Goal: Task Accomplishment & Management: Complete application form

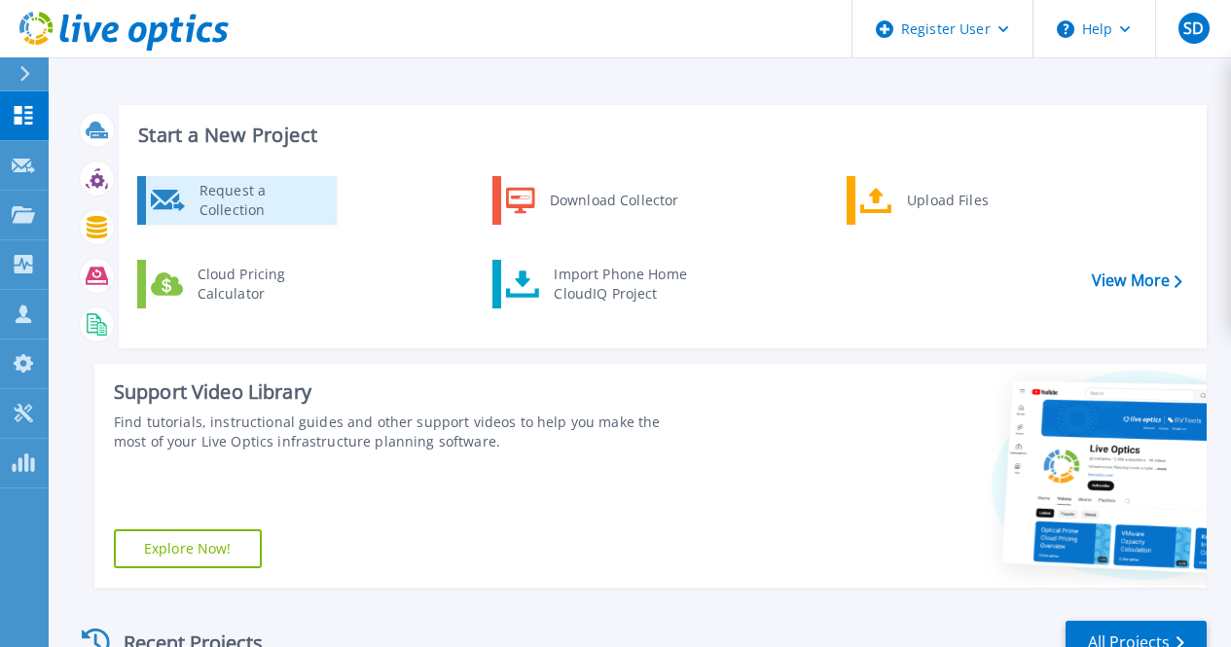
click at [300, 211] on div "Request a Collection" at bounding box center [261, 200] width 142 height 39
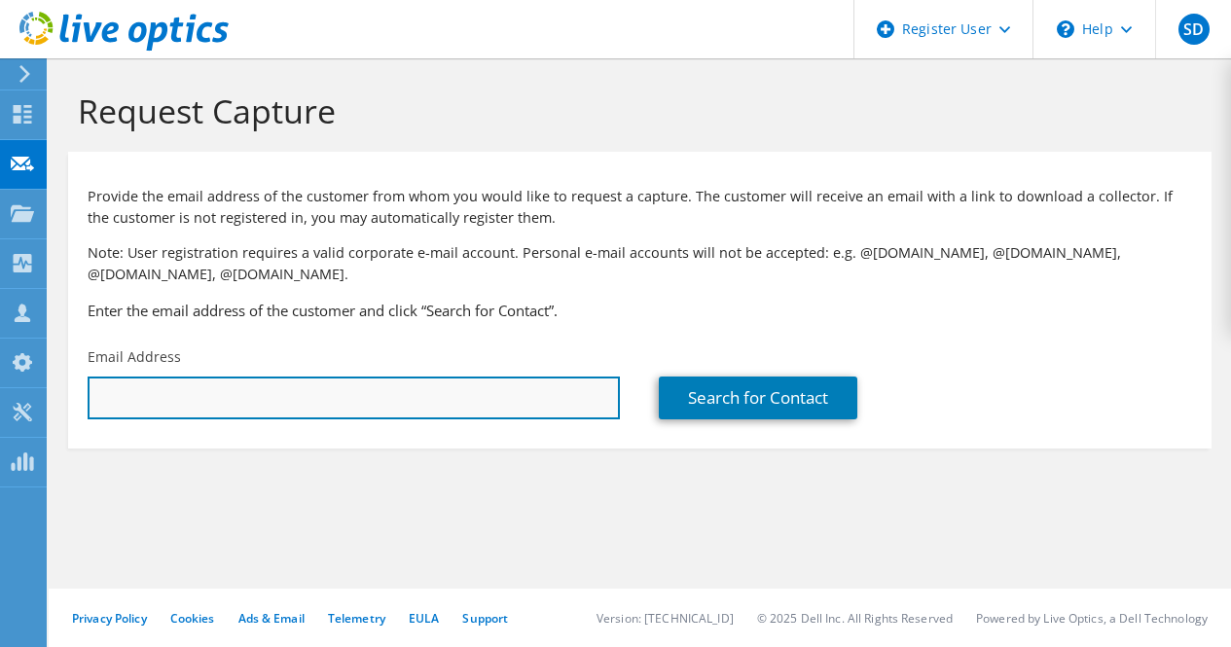
click at [456, 402] on input "text" at bounding box center [354, 398] width 532 height 43
click at [300, 396] on input "text" at bounding box center [354, 398] width 532 height 43
paste input "amitsh@uow.edu.au"
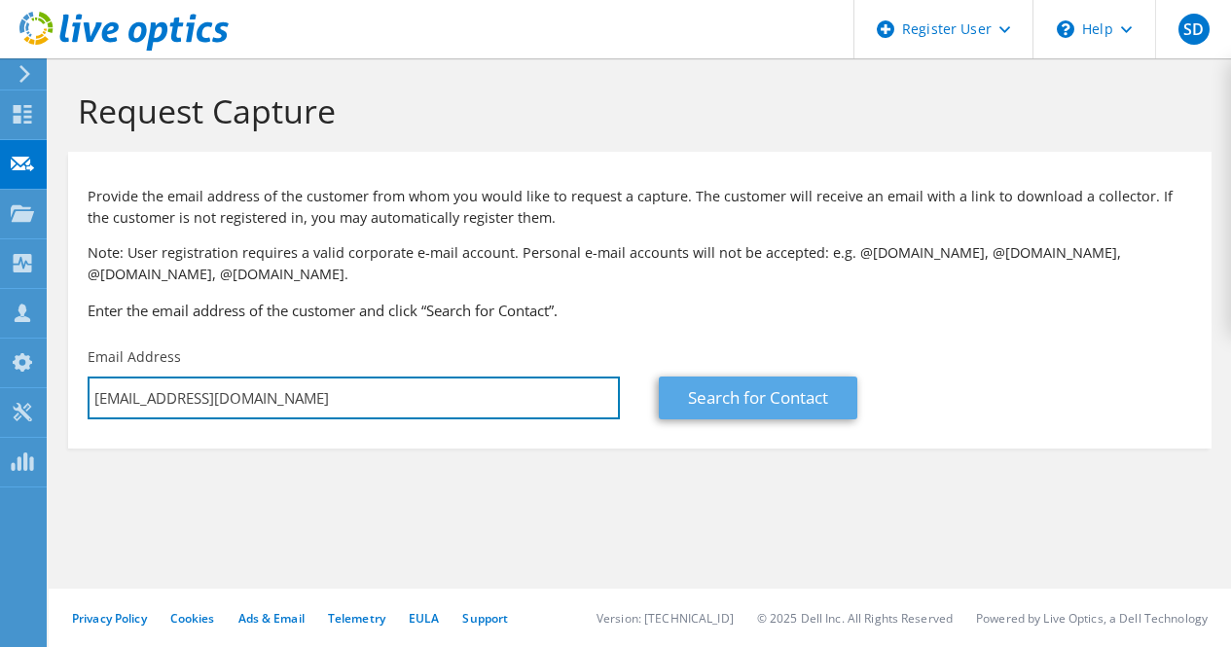
type input "amitsh@uow.edu.au"
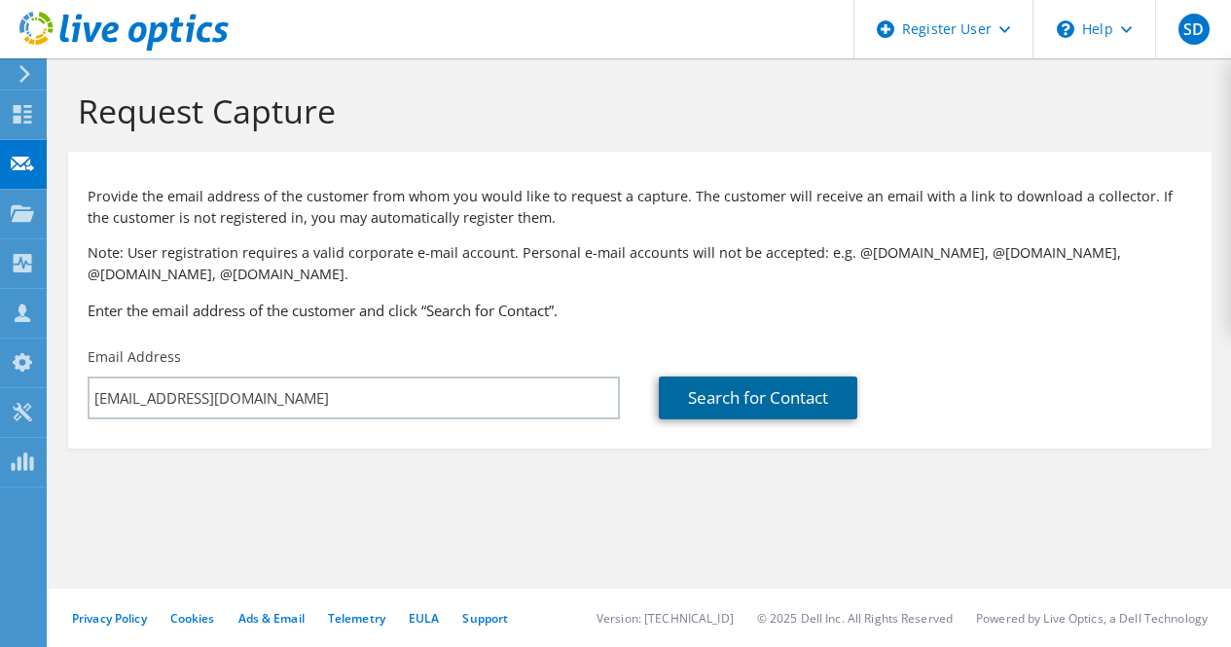
click at [718, 401] on link "Search for Contact" at bounding box center [758, 398] width 198 height 43
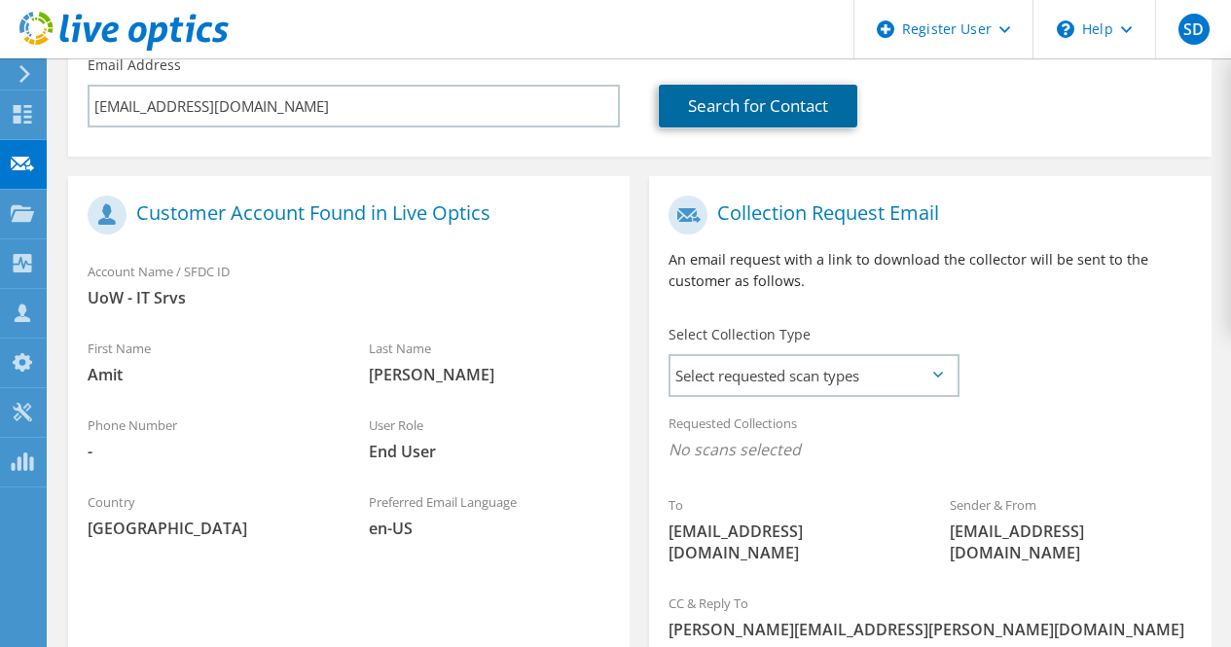
scroll to position [389, 0]
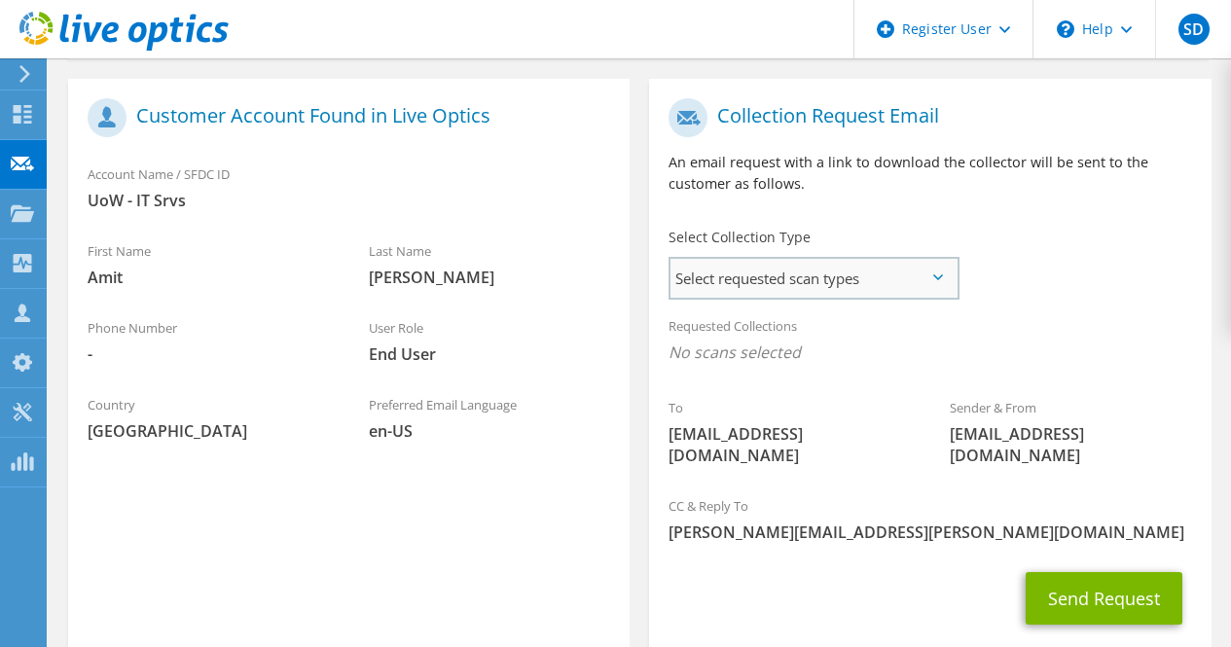
click at [946, 269] on span "Select requested scan types" at bounding box center [813, 278] width 286 height 39
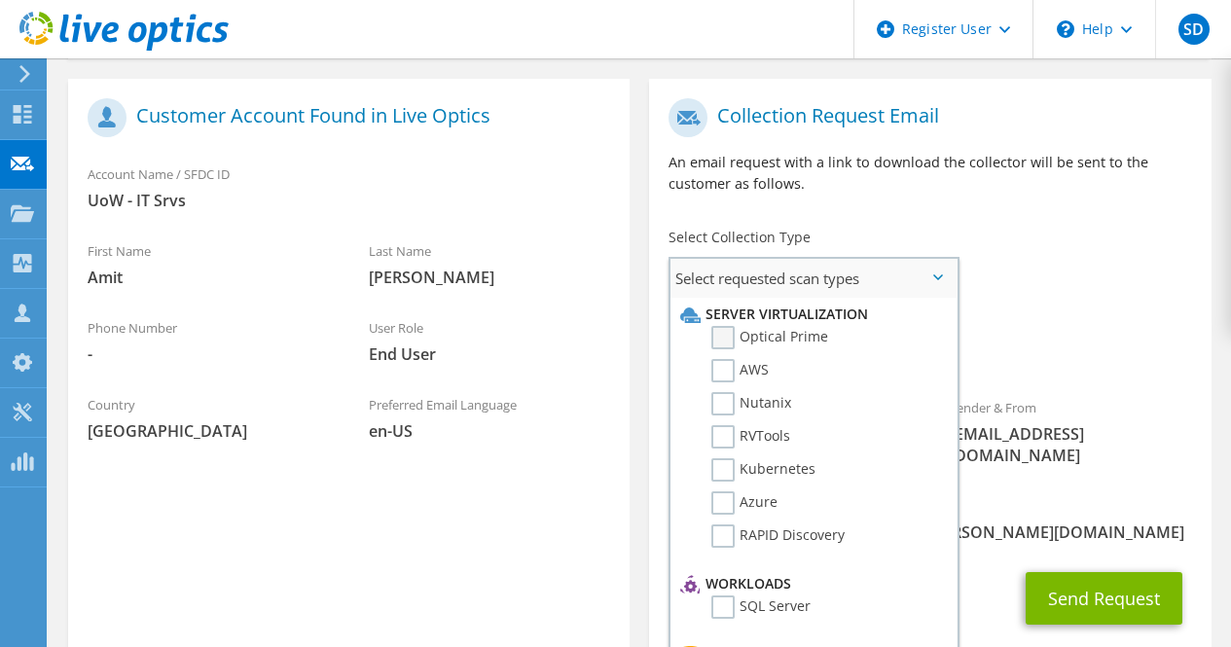
click at [730, 334] on label "Optical Prime" at bounding box center [769, 337] width 117 height 23
click at [0, 0] on input "Optical Prime" at bounding box center [0, 0] width 0 height 0
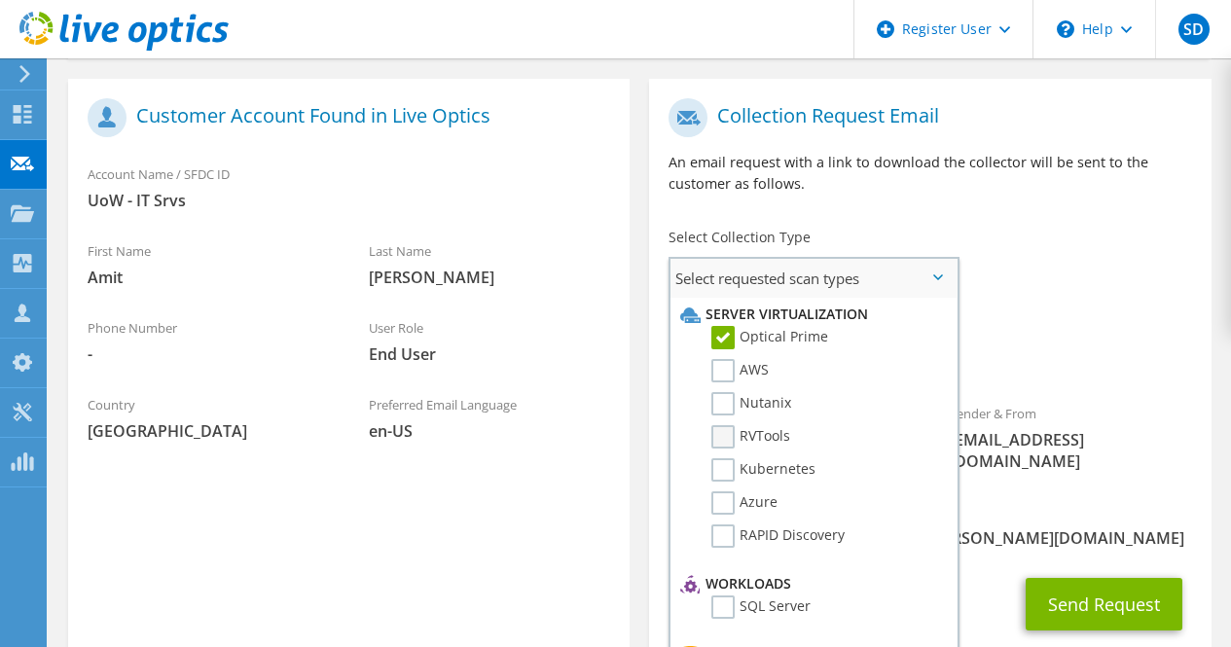
click at [737, 436] on label "RVTools" at bounding box center [750, 436] width 79 height 23
click at [0, 0] on input "RVTools" at bounding box center [0, 0] width 0 height 0
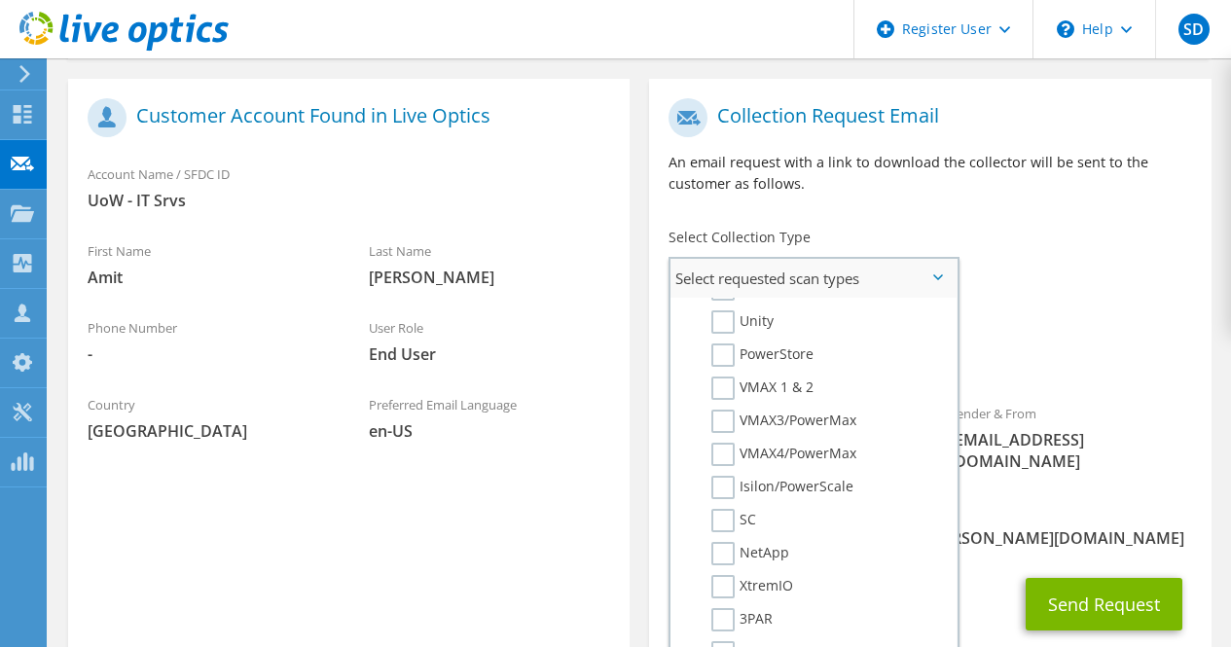
scroll to position [486, 0]
click at [723, 452] on label "NetApp" at bounding box center [750, 456] width 78 height 23
click at [0, 0] on input "NetApp" at bounding box center [0, 0] width 0 height 0
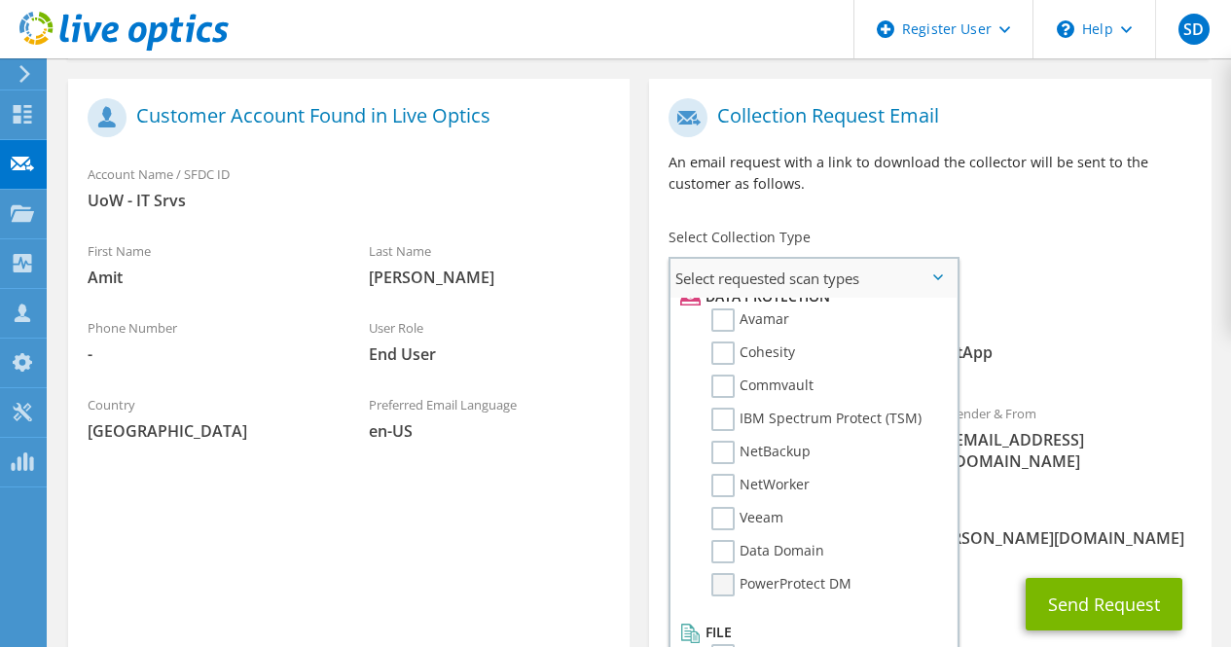
scroll to position [488, 0]
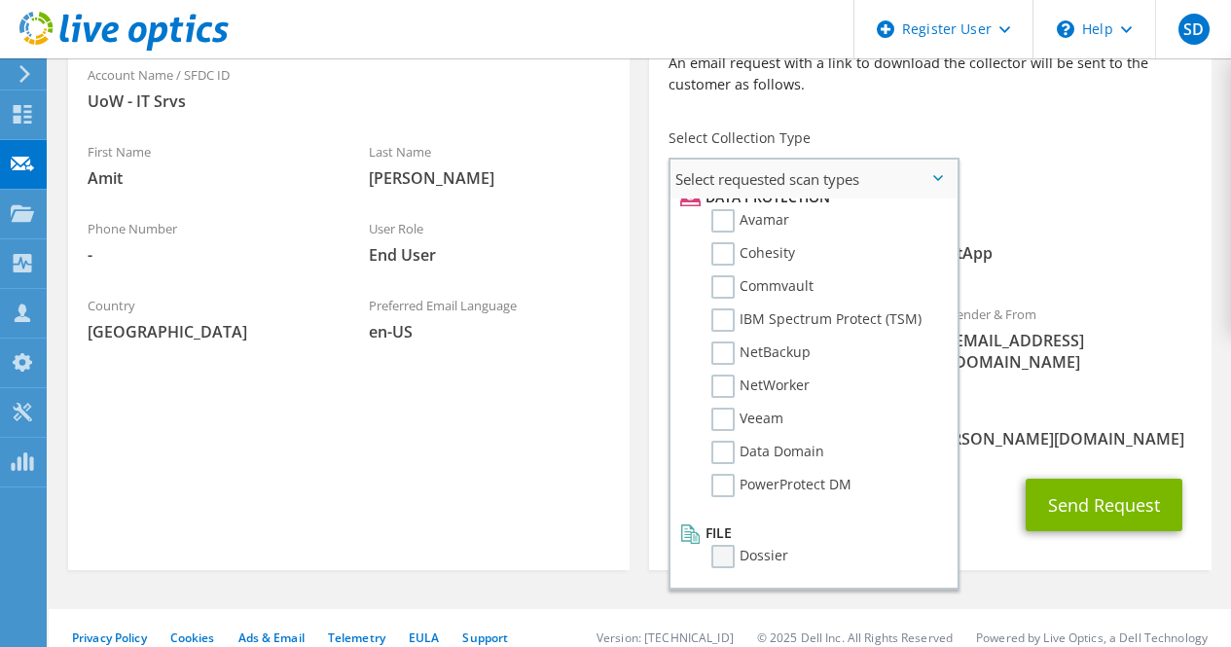
click at [725, 561] on label "Dossier" at bounding box center [749, 556] width 77 height 23
click at [0, 0] on input "Dossier" at bounding box center [0, 0] width 0 height 0
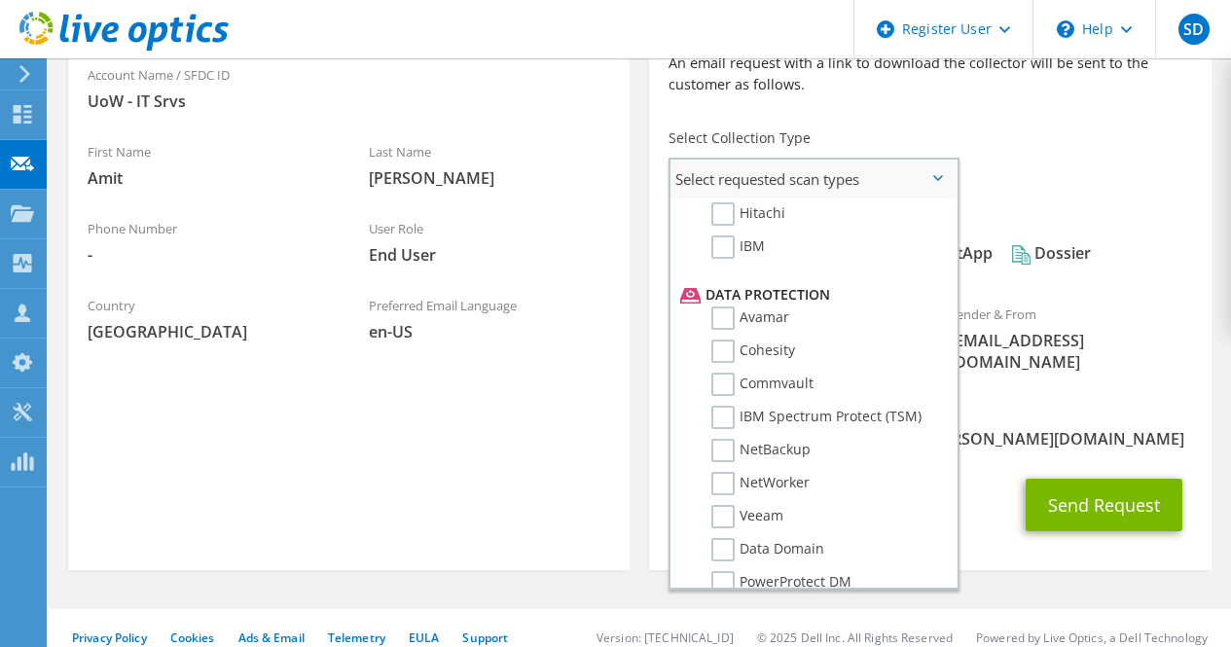
scroll to position [859, 0]
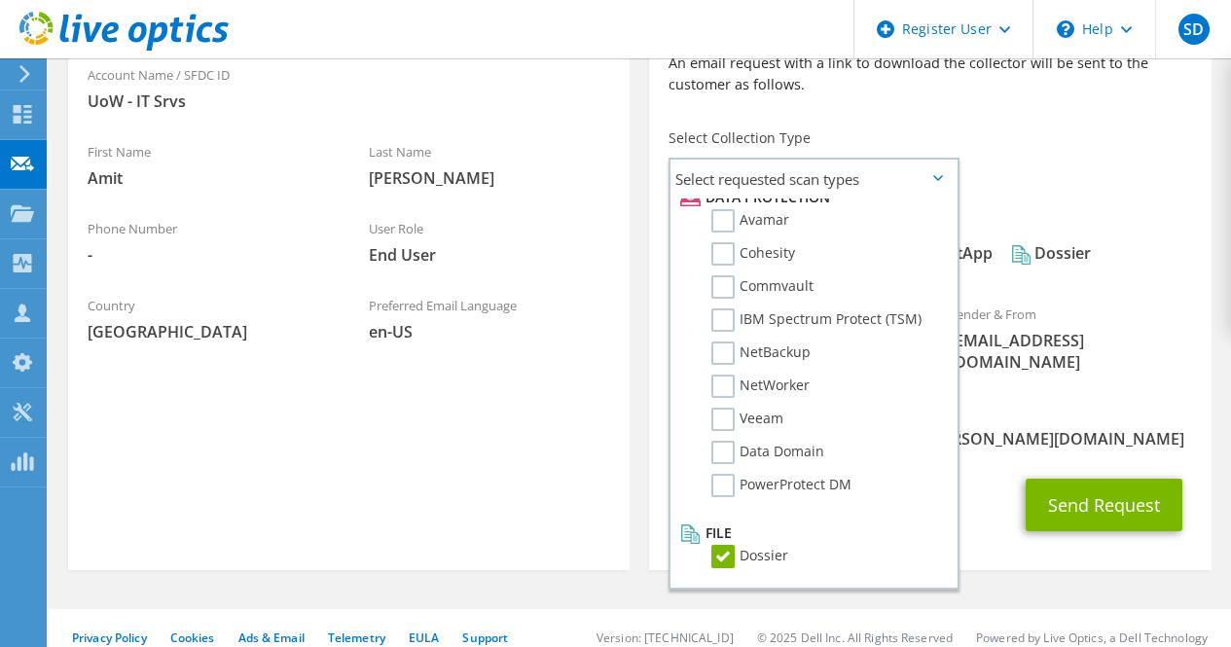
click at [1077, 406] on div "CC & Reply To Sweta.Dubey@dell.com" at bounding box center [929, 425] width 561 height 67
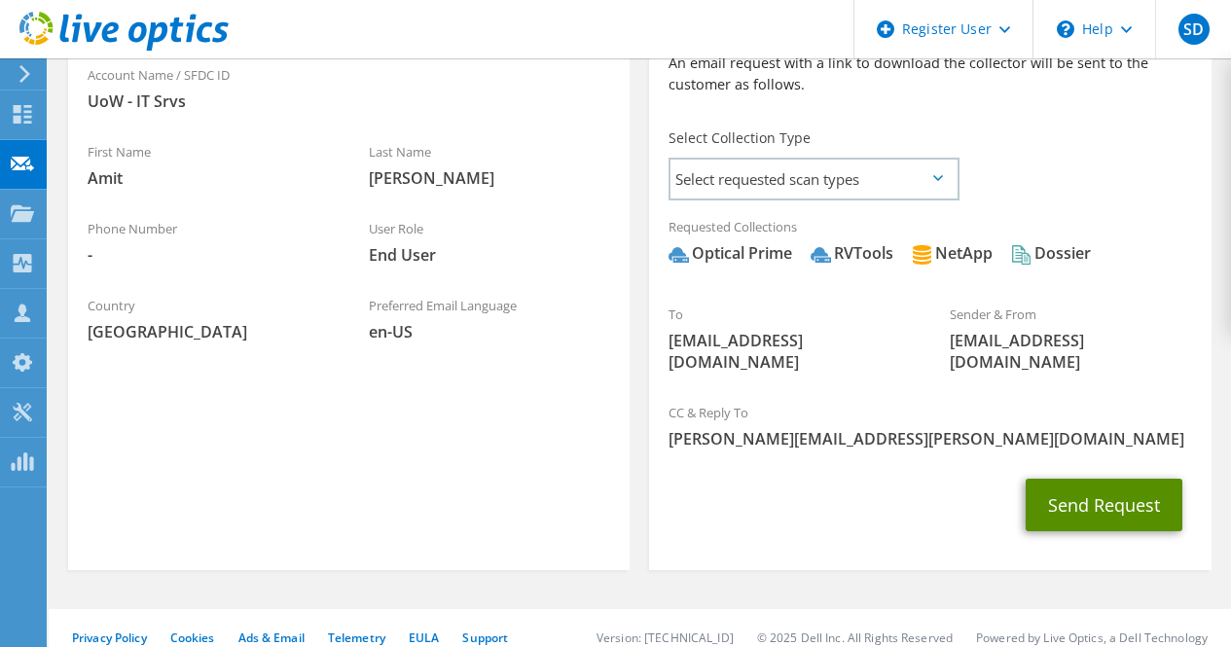
click at [1104, 500] on button "Send Request" at bounding box center [1104, 505] width 157 height 53
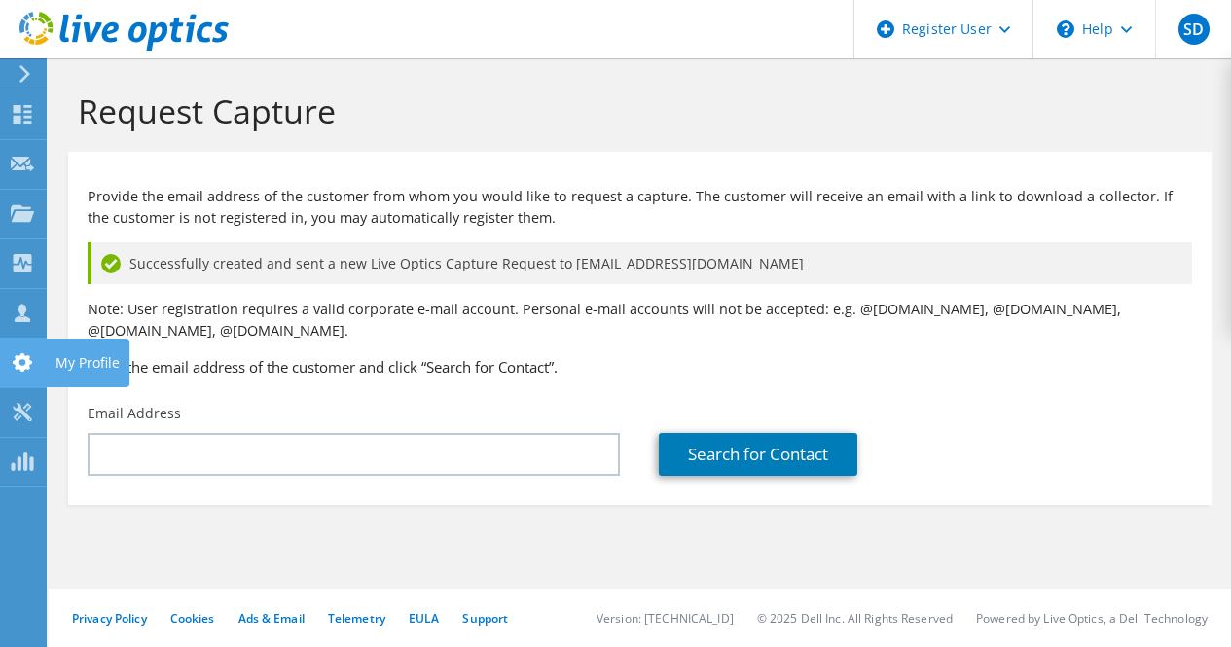
click at [30, 371] on icon at bounding box center [22, 362] width 23 height 18
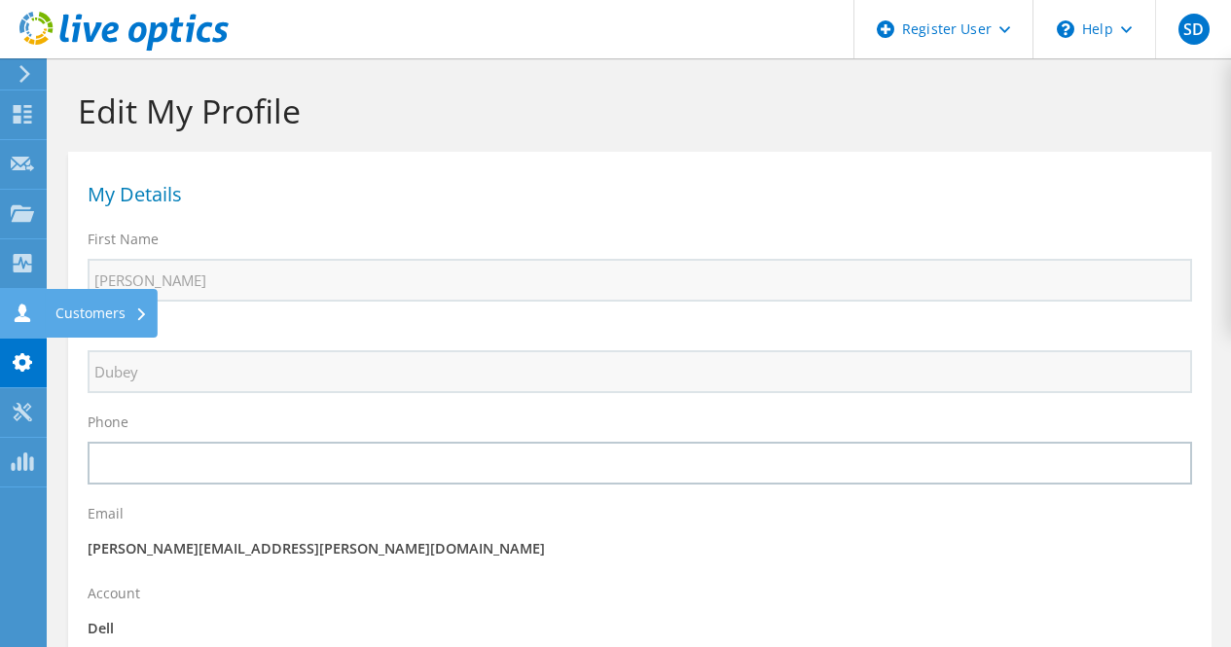
click at [29, 320] on use at bounding box center [23, 313] width 16 height 18
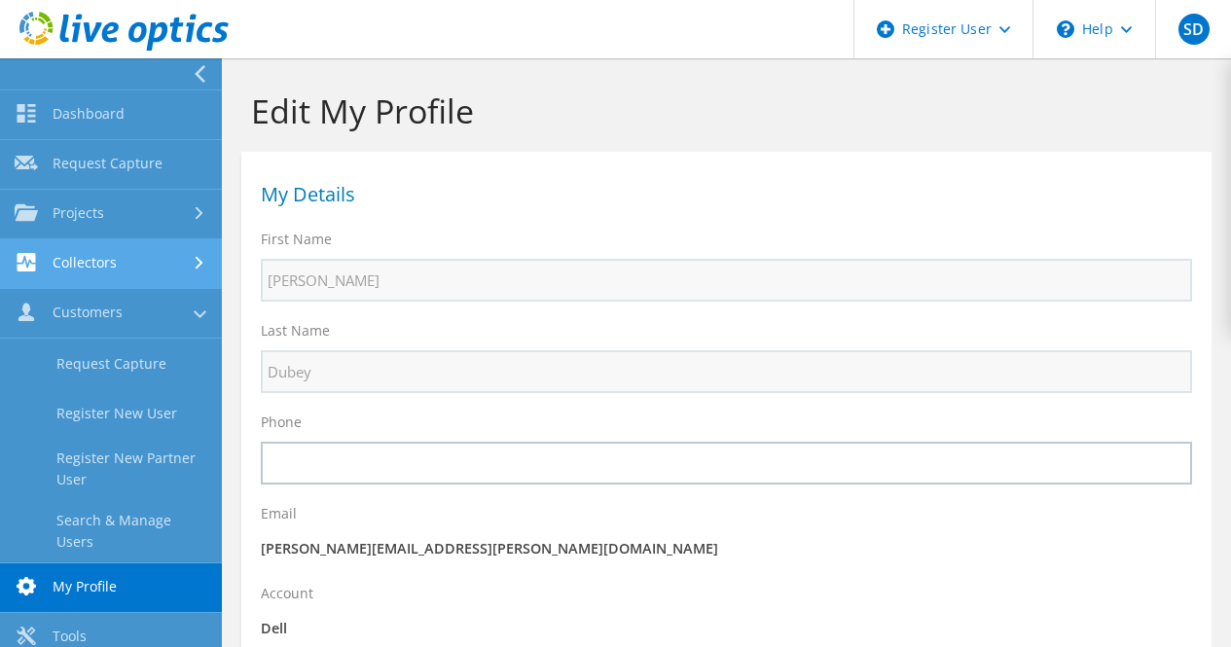
click at [146, 274] on link "Collectors" at bounding box center [111, 264] width 222 height 50
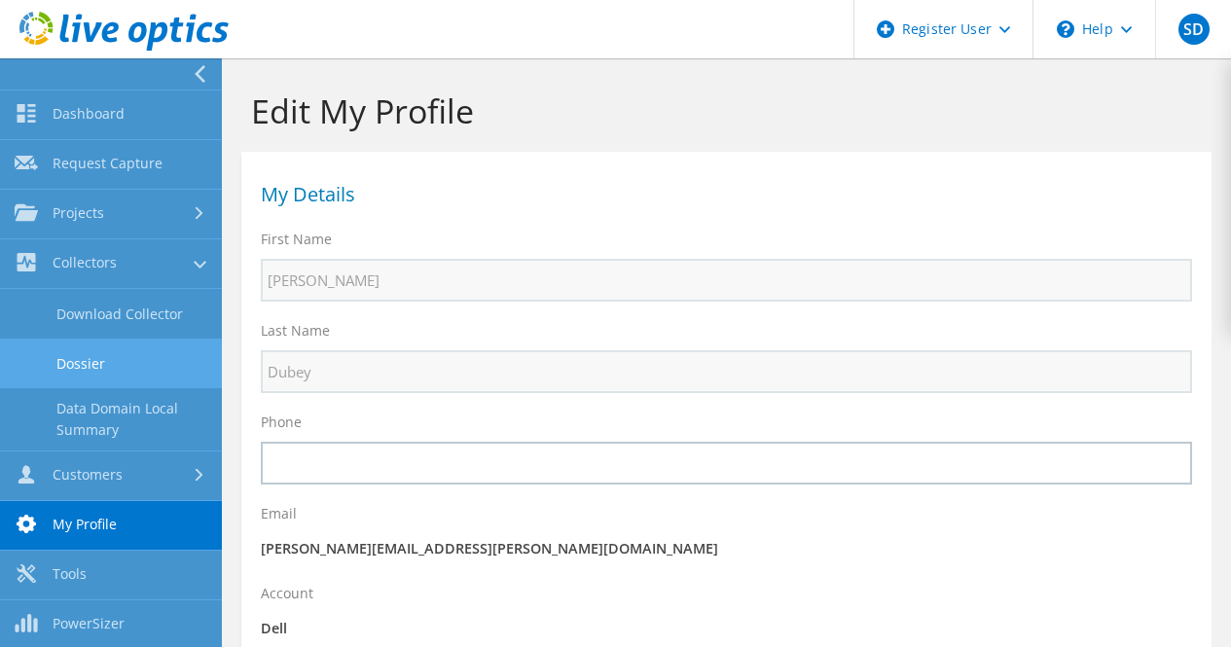
click at [138, 356] on link "Dossier" at bounding box center [111, 364] width 222 height 50
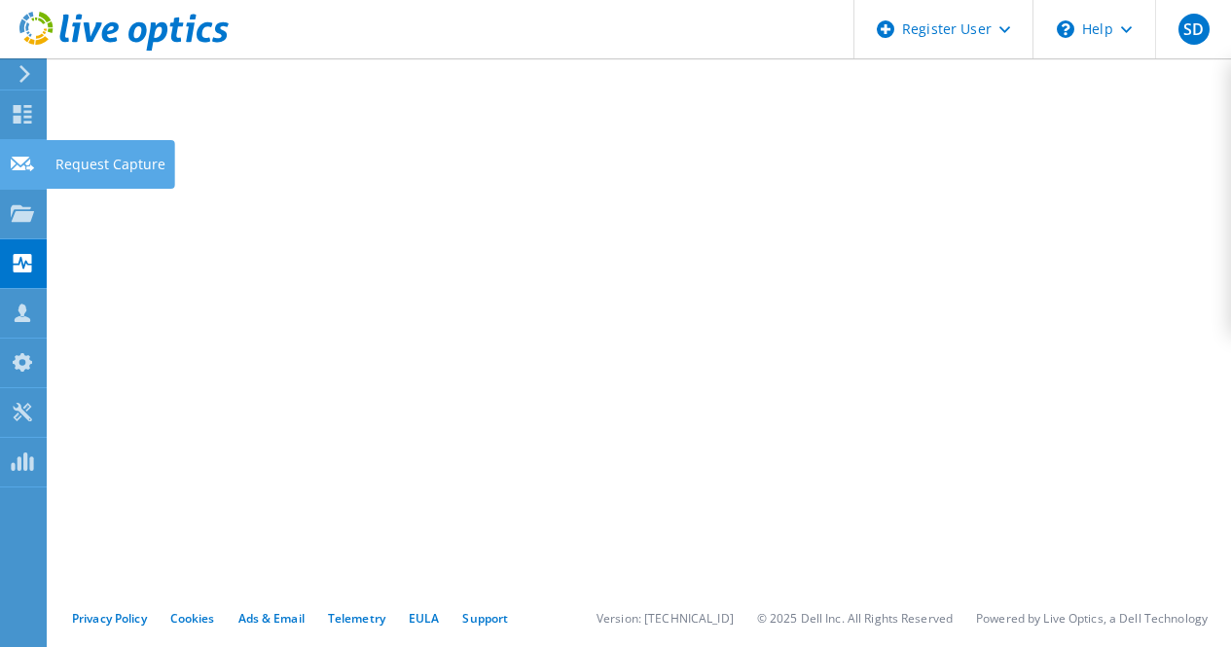
click at [18, 164] on icon at bounding box center [22, 164] width 23 height 18
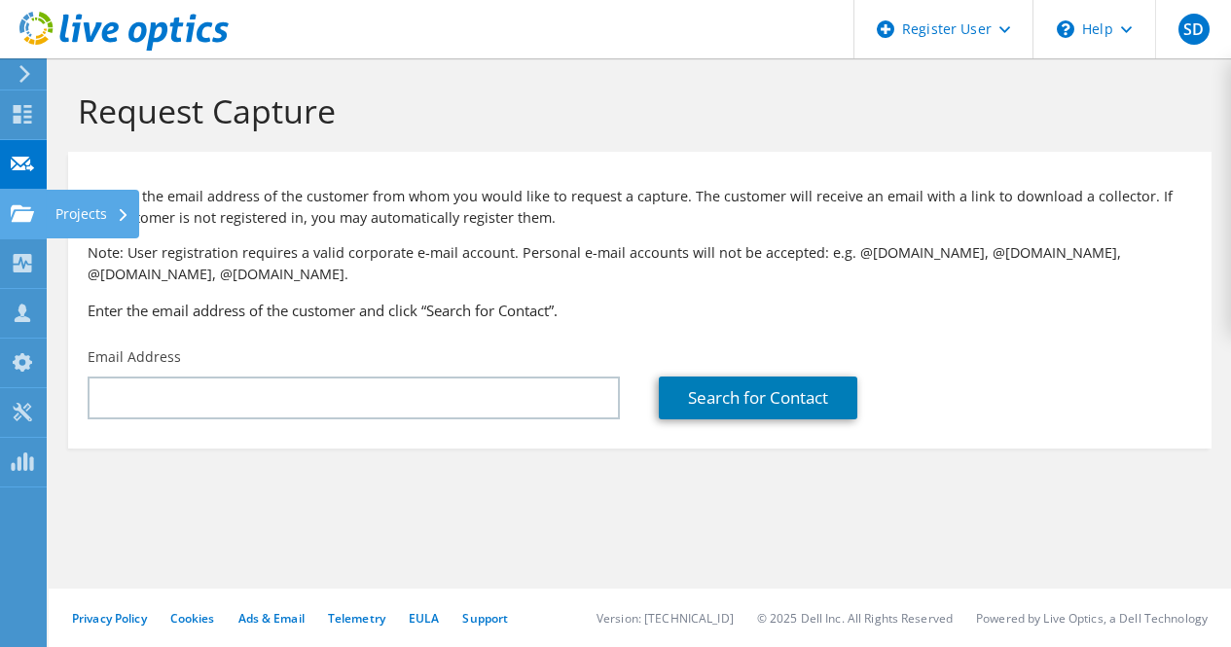
click at [18, 224] on div at bounding box center [22, 215] width 23 height 21
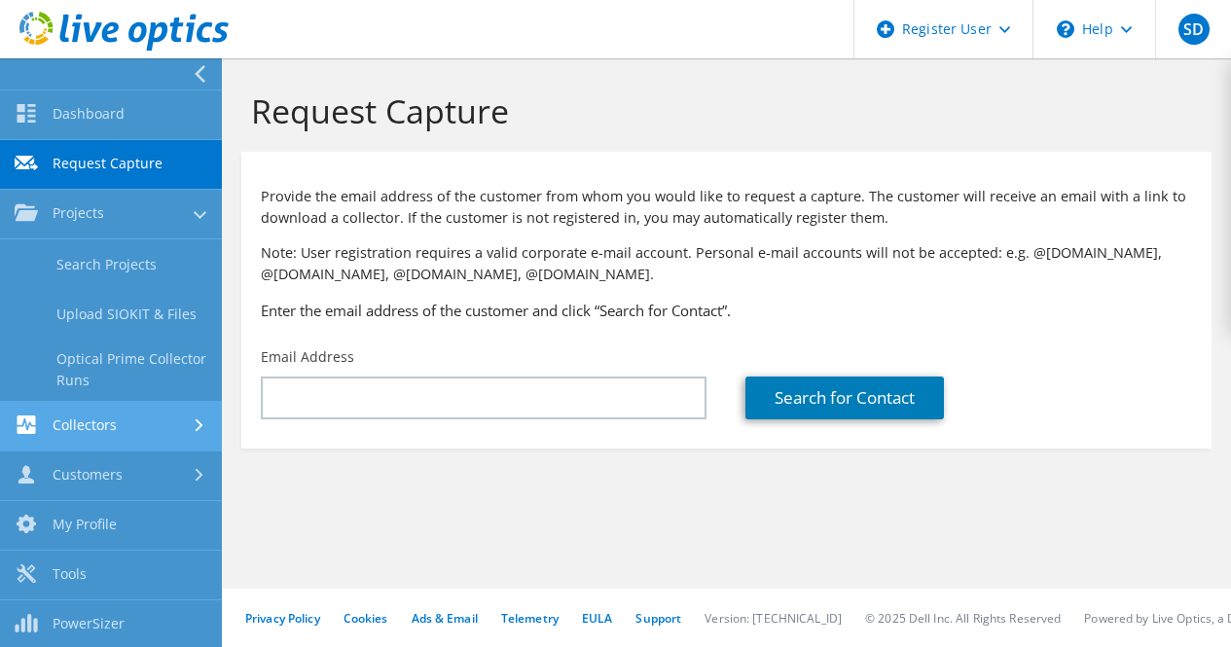
click at [122, 429] on link "Collectors" at bounding box center [111, 427] width 222 height 50
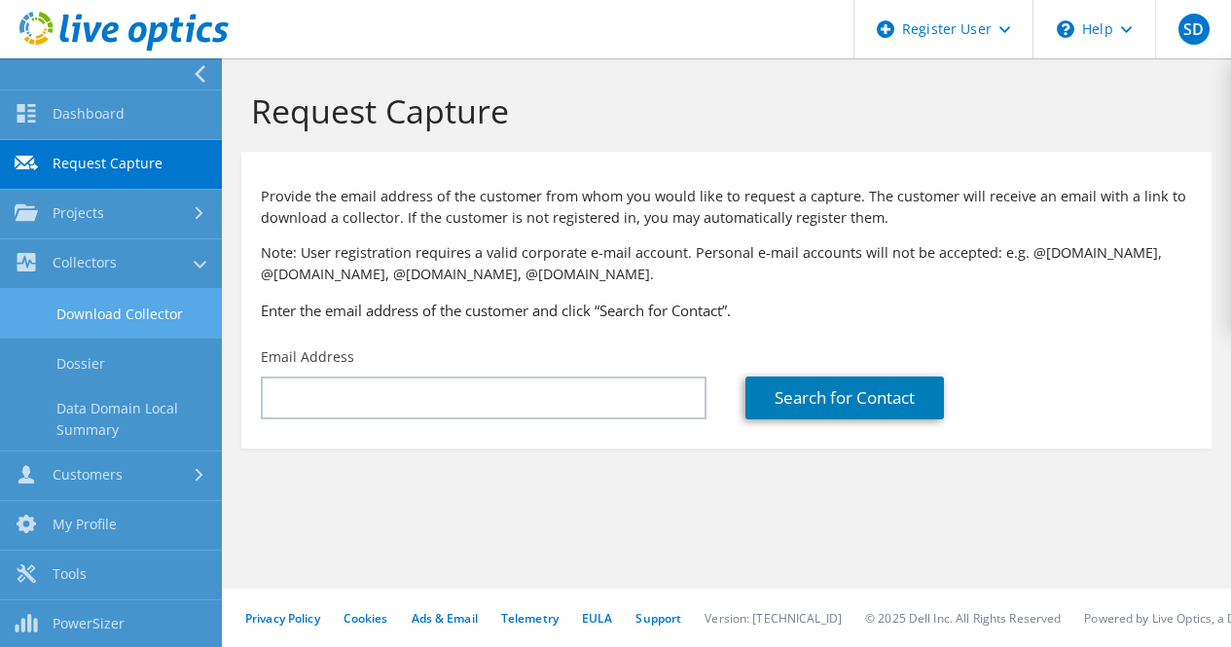
click at [121, 316] on link "Download Collector" at bounding box center [111, 314] width 222 height 50
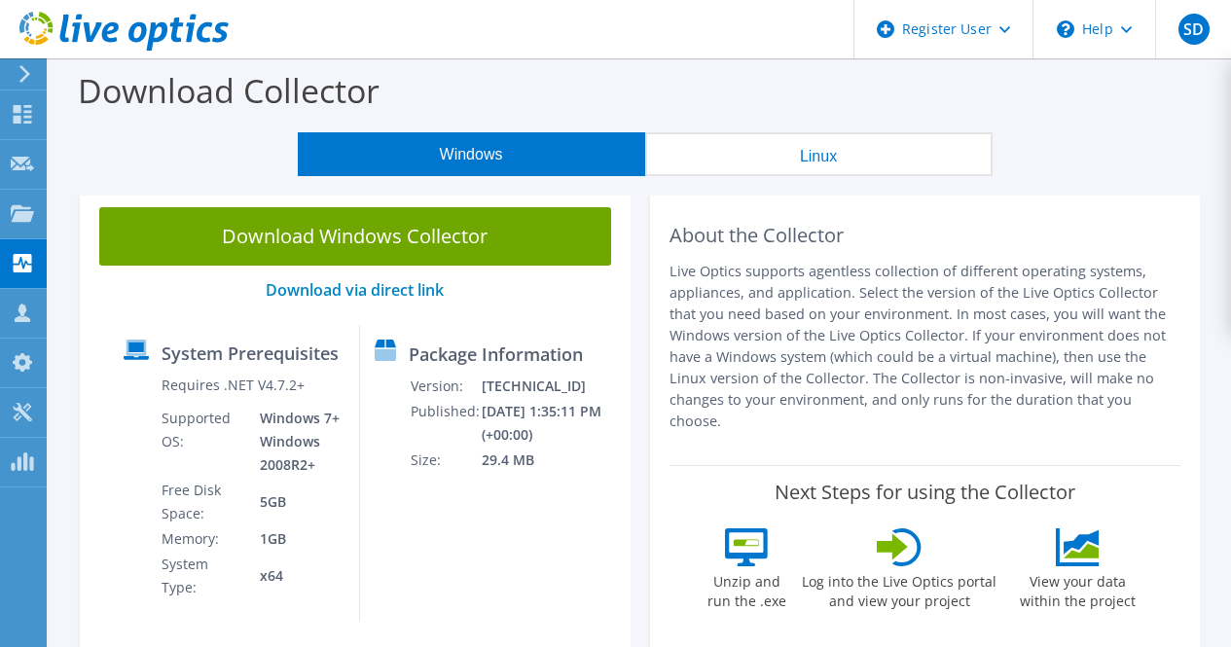
click at [748, 160] on button "Linux" at bounding box center [818, 154] width 347 height 44
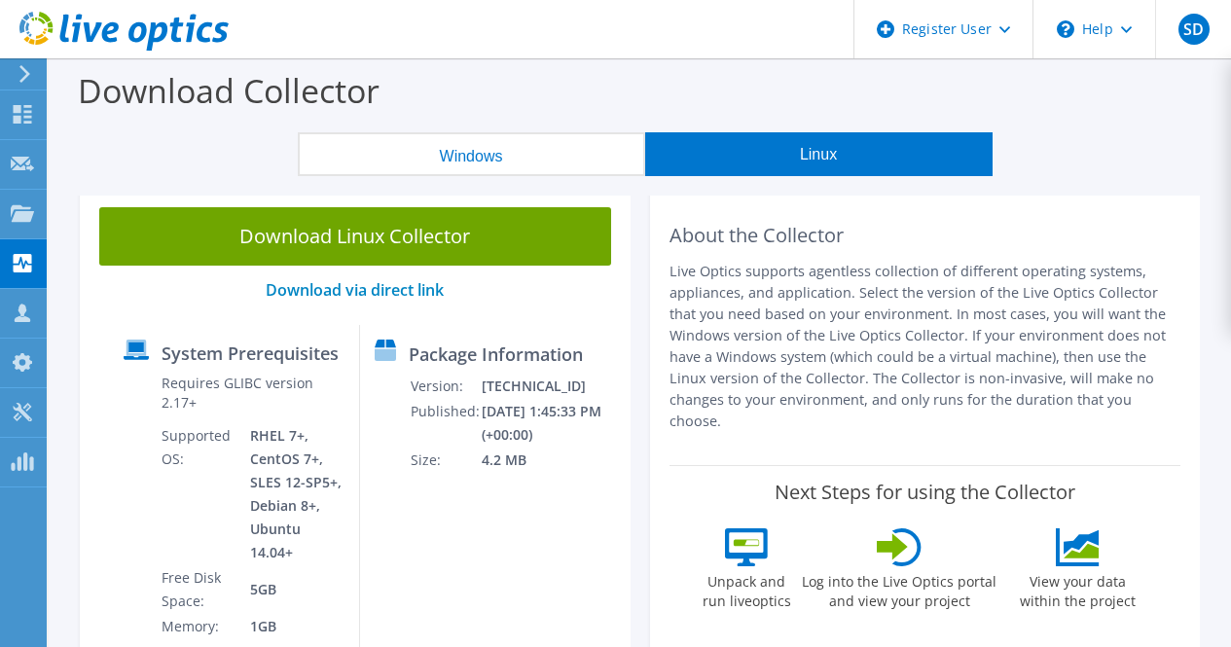
click at [506, 162] on button "Windows" at bounding box center [471, 154] width 347 height 44
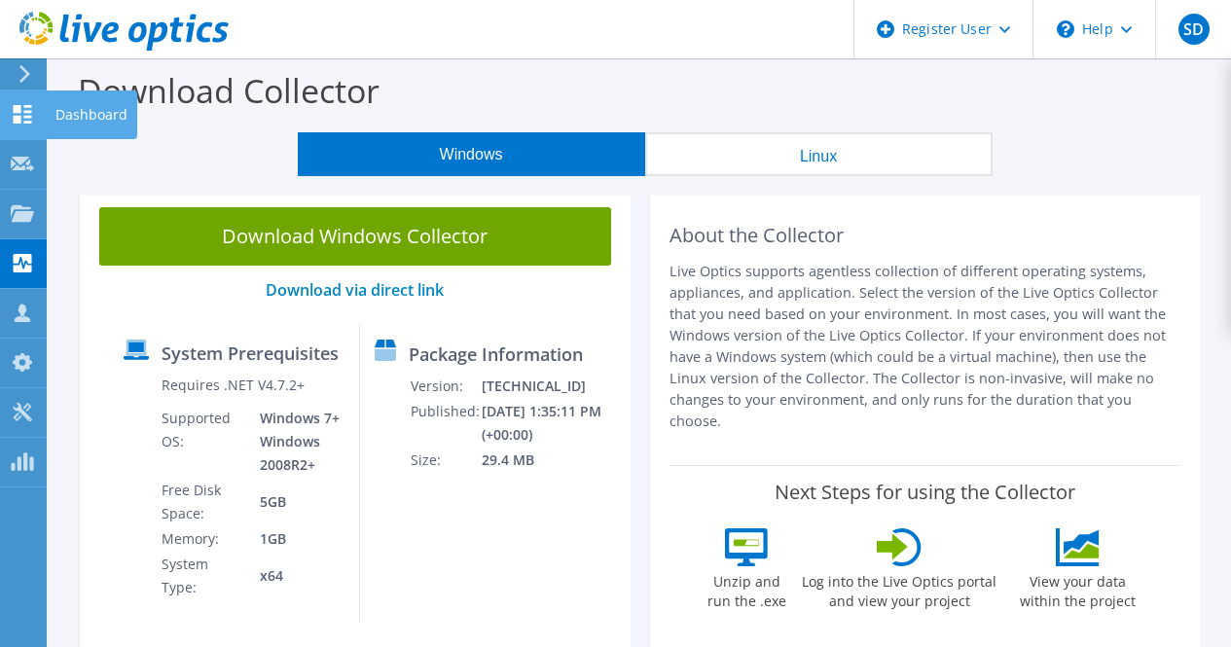
click at [26, 111] on use at bounding box center [23, 114] width 18 height 18
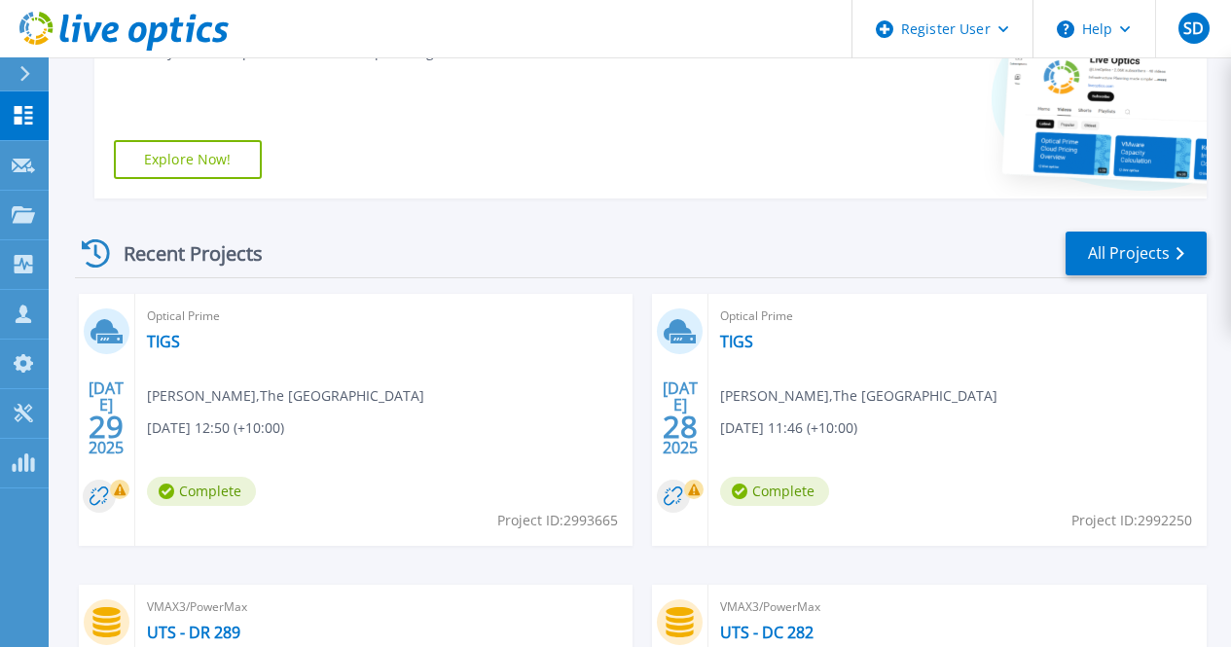
scroll to position [97, 0]
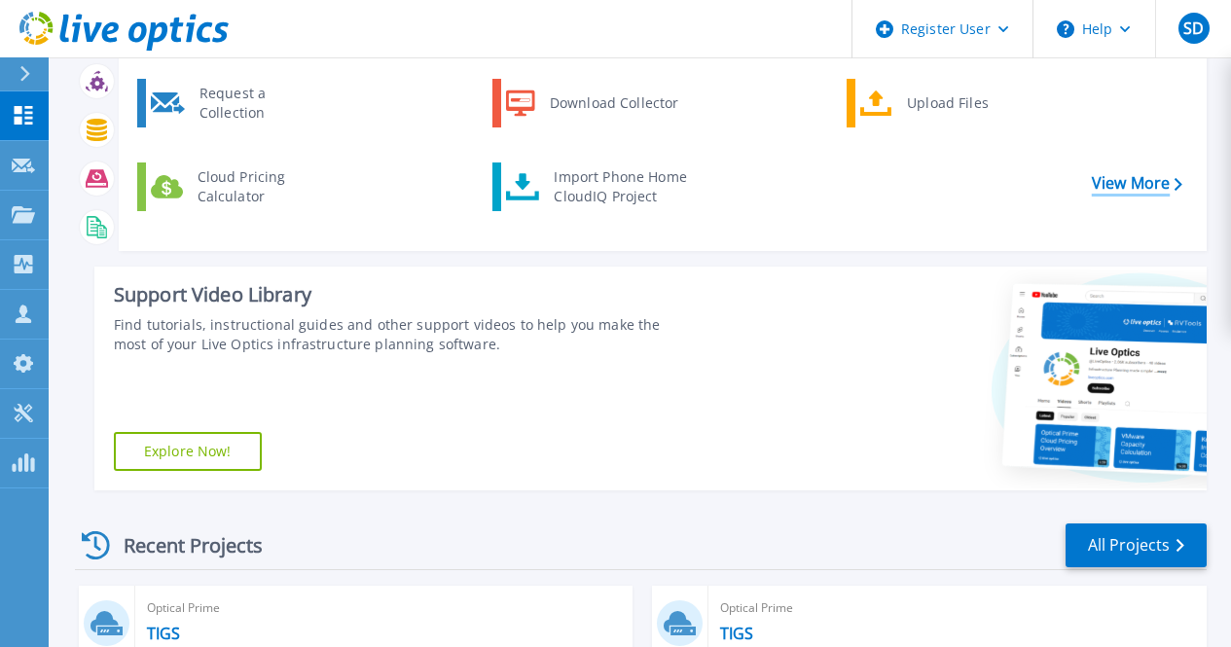
click at [1157, 192] on link "View More" at bounding box center [1137, 183] width 90 height 18
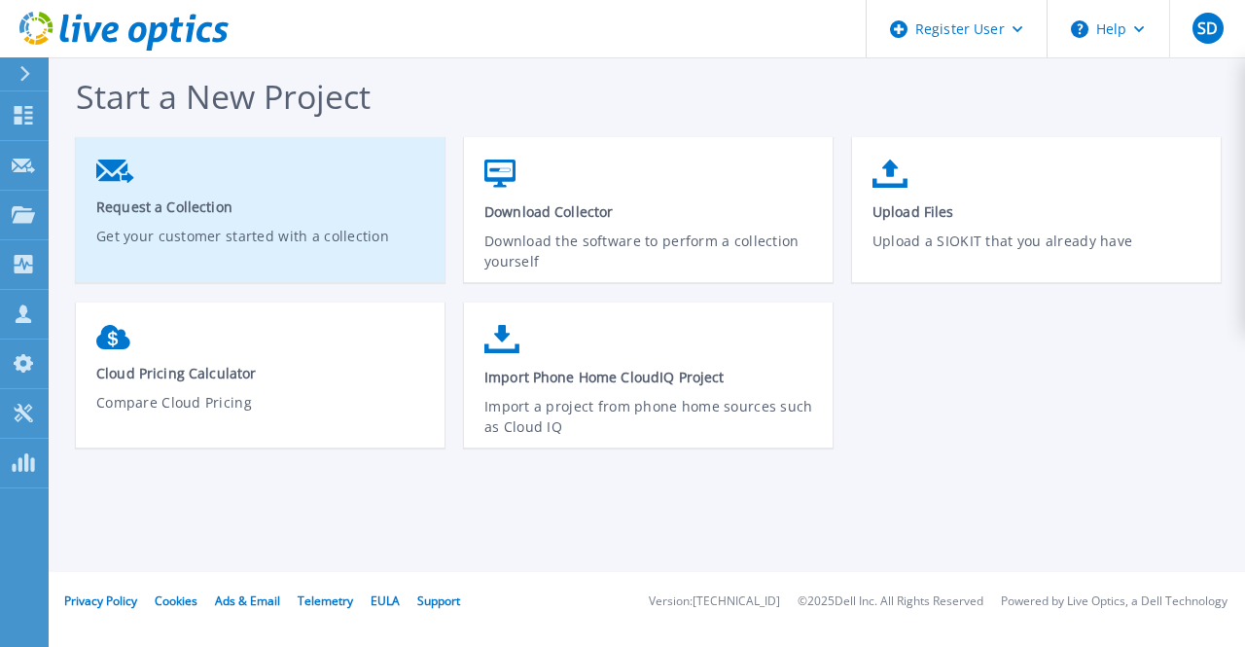
click at [342, 220] on link "Request a Collection Get your customer started with a collection" at bounding box center [260, 217] width 369 height 134
